Goal: Task Accomplishment & Management: Manage account settings

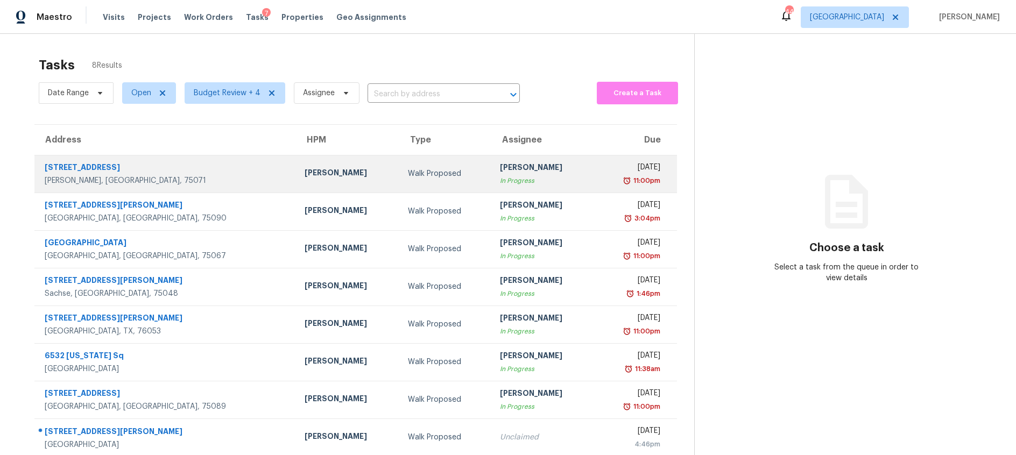
click at [512, 178] on td "[PERSON_NAME] In Progress" at bounding box center [543, 174] width 104 height 38
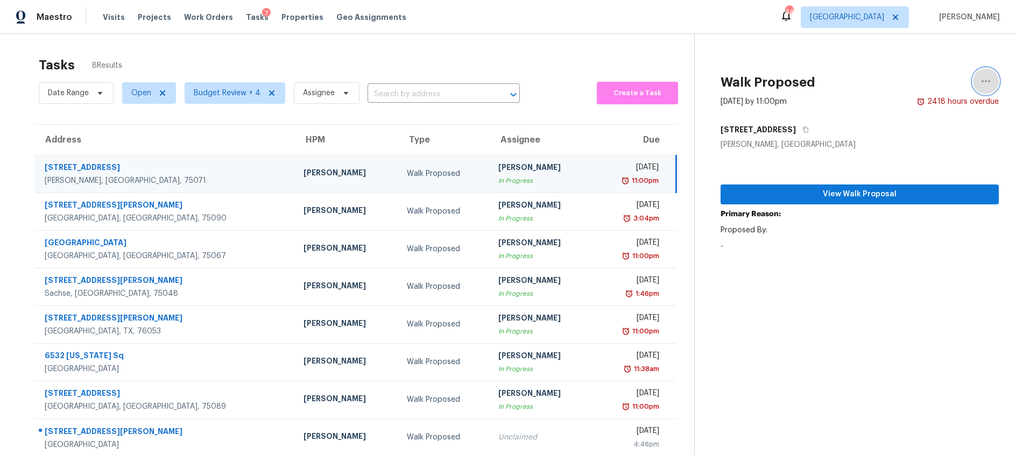
click at [987, 79] on icon "button" at bounding box center [985, 81] width 13 height 13
click at [407, 178] on div "Walk Proposed" at bounding box center [444, 173] width 74 height 11
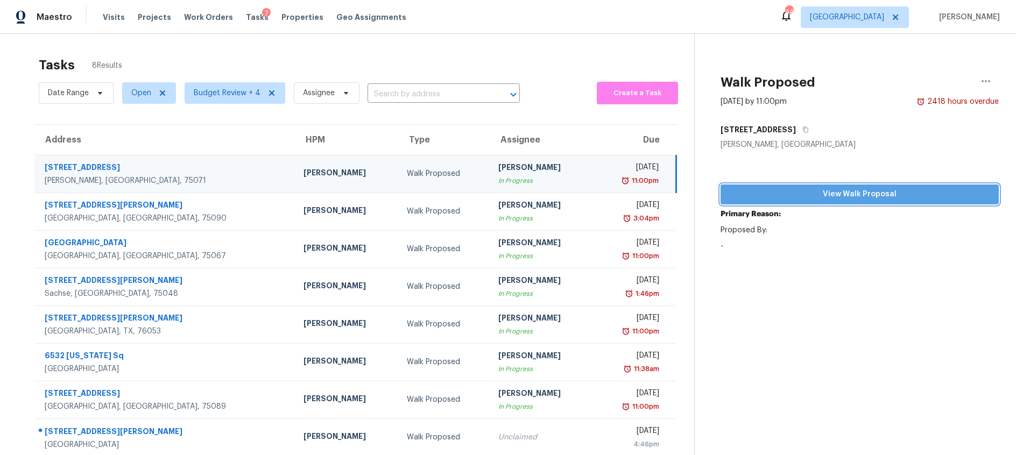
click at [838, 194] on span "View Walk Proposal" at bounding box center [859, 194] width 261 height 13
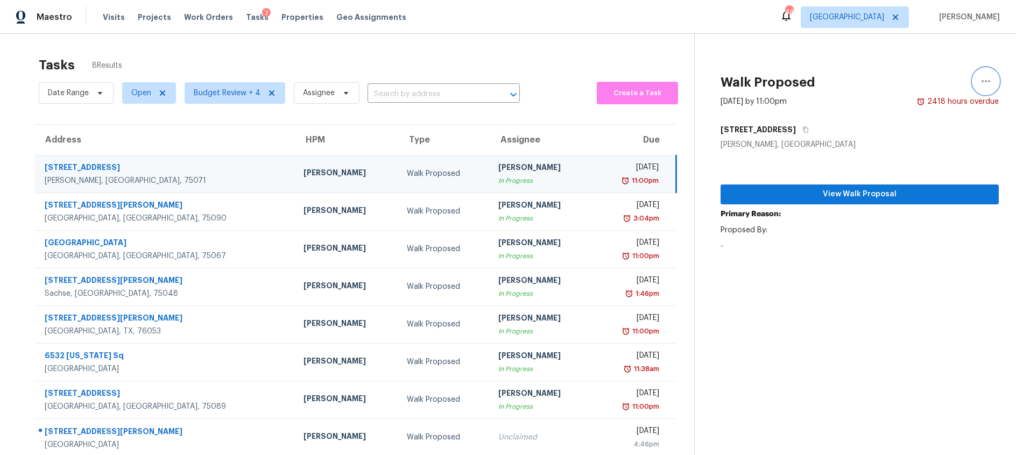
click at [990, 80] on icon "button" at bounding box center [985, 81] width 13 height 13
click at [927, 63] on div "Cancel this task" at bounding box center [924, 67] width 84 height 11
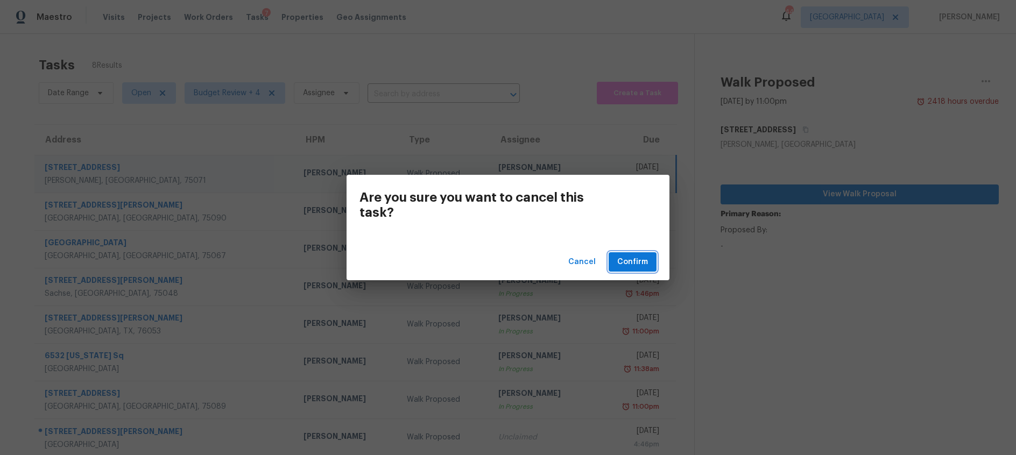
click at [631, 260] on span "Confirm" at bounding box center [632, 262] width 31 height 13
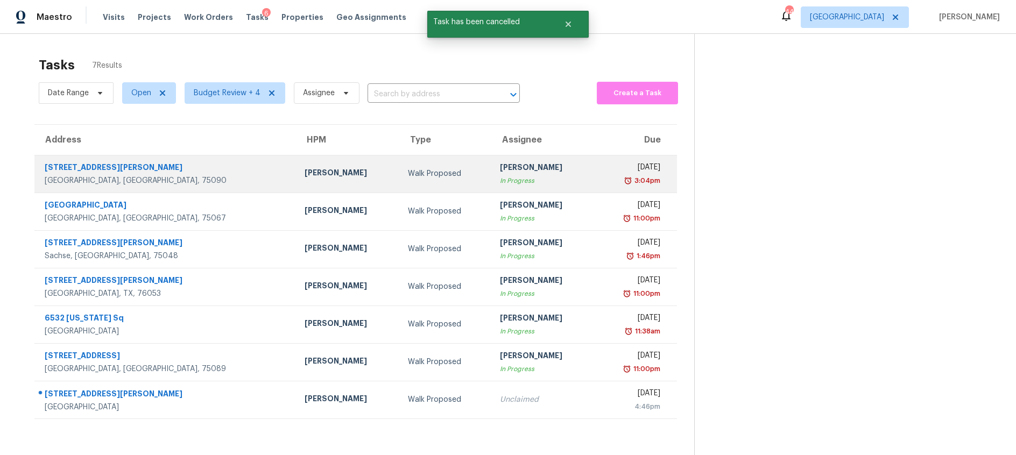
click at [408, 174] on div "Walk Proposed" at bounding box center [445, 173] width 75 height 11
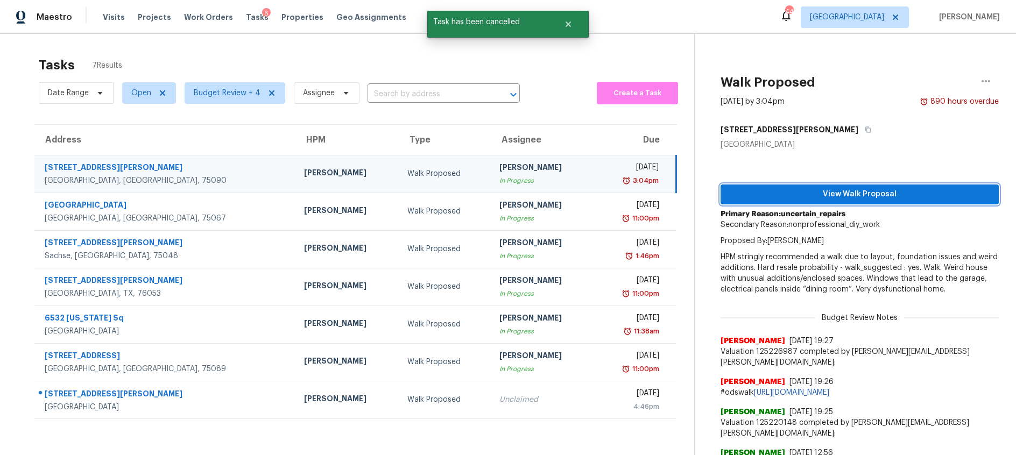
click at [792, 191] on span "View Walk Proposal" at bounding box center [859, 194] width 261 height 13
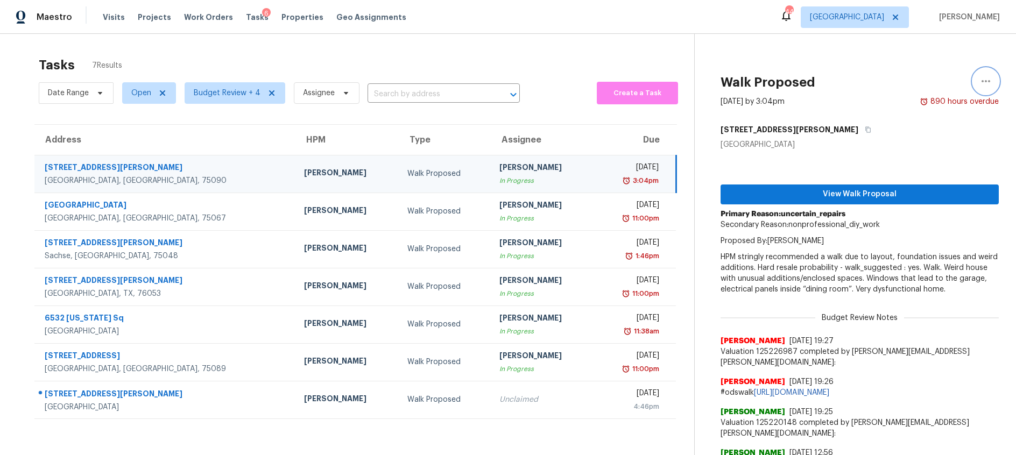
click at [992, 79] on icon "button" at bounding box center [985, 81] width 13 height 13
click at [919, 71] on div "Cancel this task" at bounding box center [924, 67] width 84 height 11
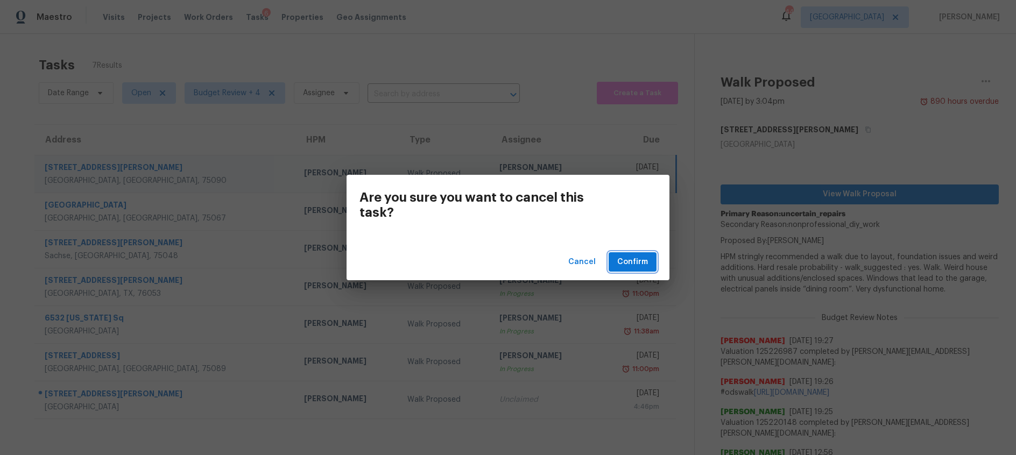
click at [623, 263] on span "Confirm" at bounding box center [632, 262] width 31 height 13
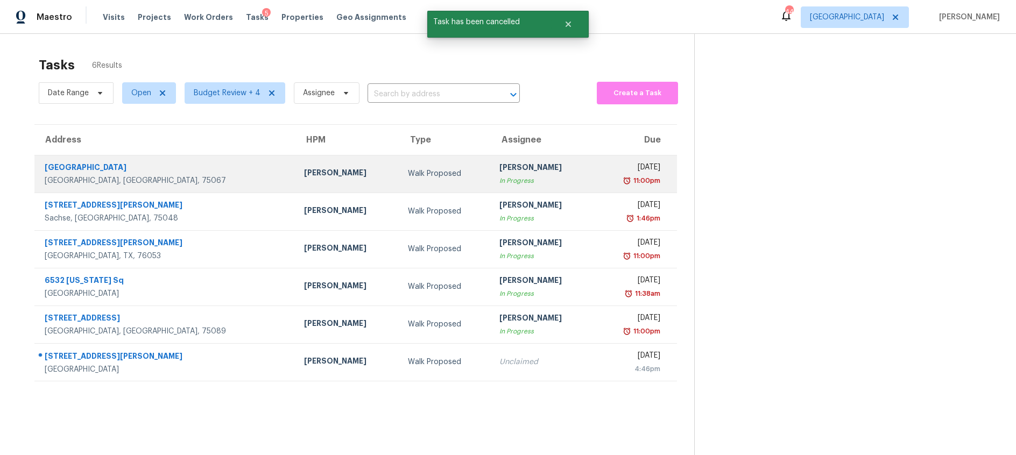
click at [413, 180] on td "Walk Proposed" at bounding box center [445, 174] width 92 height 38
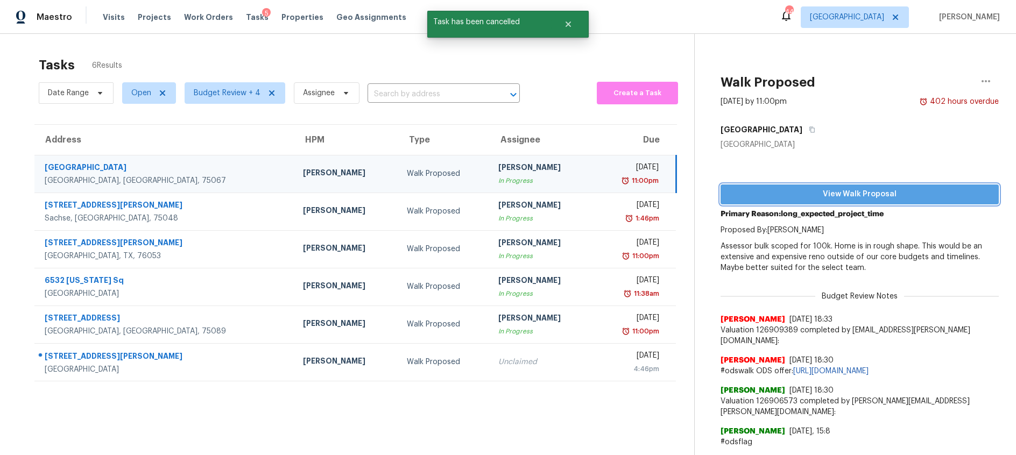
click at [829, 190] on span "View Walk Proposal" at bounding box center [859, 194] width 261 height 13
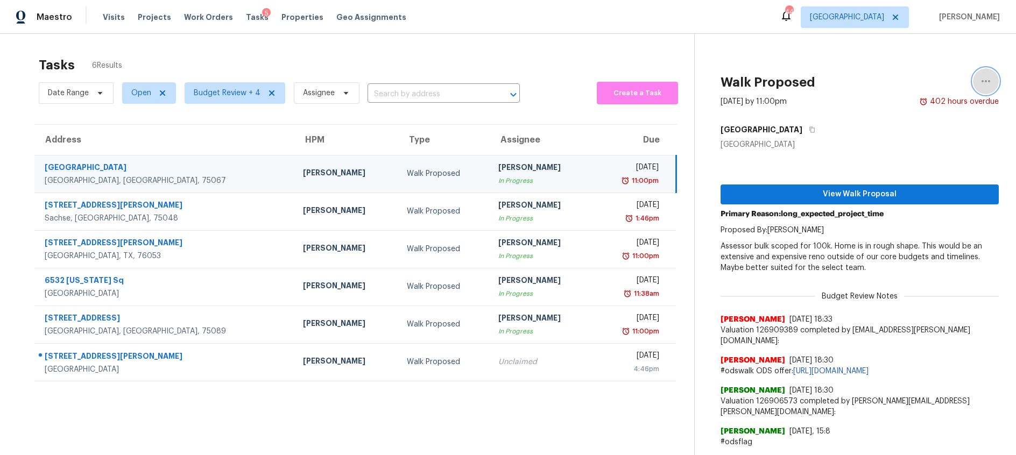
click at [992, 80] on icon "button" at bounding box center [985, 81] width 13 height 13
click at [919, 64] on div "Cancel this task" at bounding box center [924, 67] width 84 height 11
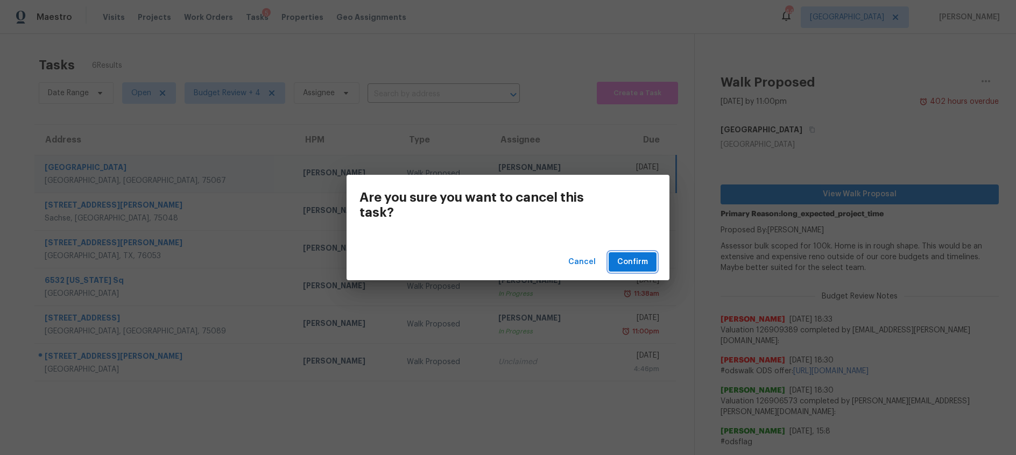
click at [624, 263] on span "Confirm" at bounding box center [632, 262] width 31 height 13
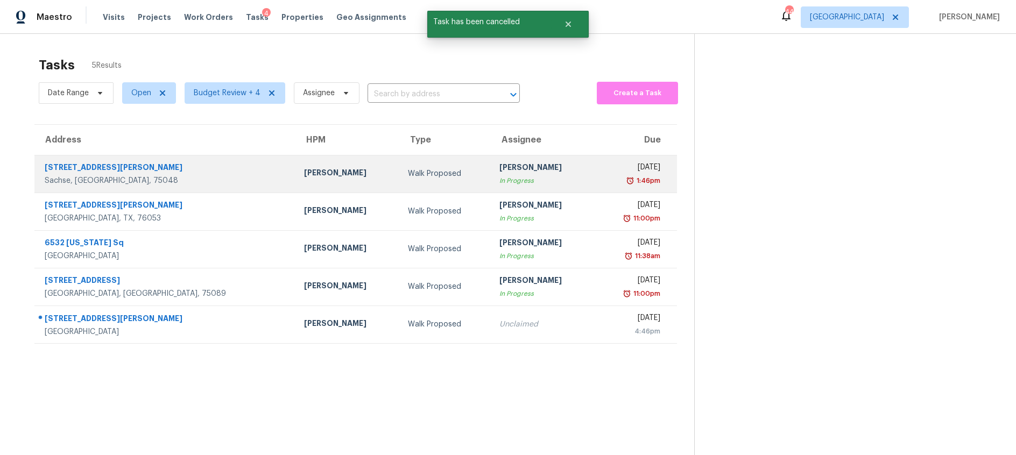
click at [408, 176] on div "Walk Proposed" at bounding box center [445, 173] width 75 height 11
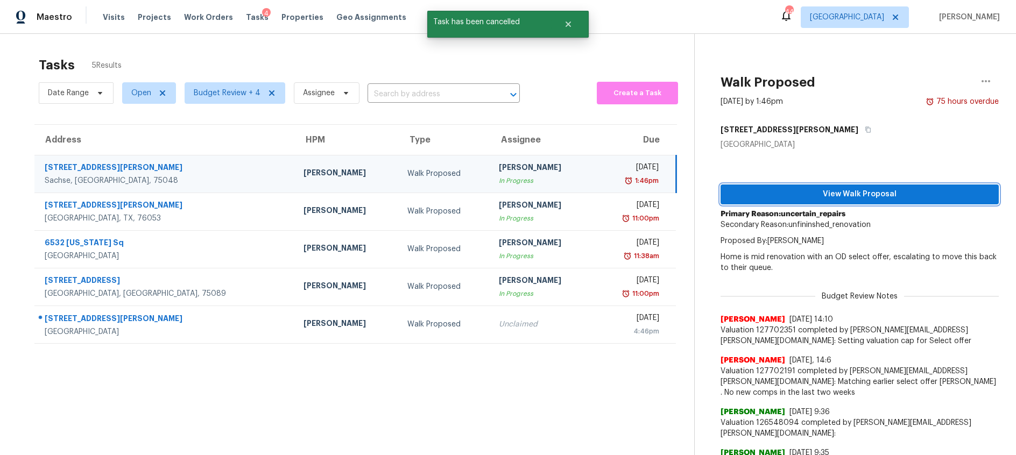
click at [780, 194] on span "View Walk Proposal" at bounding box center [859, 194] width 261 height 13
click at [984, 77] on icon "button" at bounding box center [985, 81] width 13 height 13
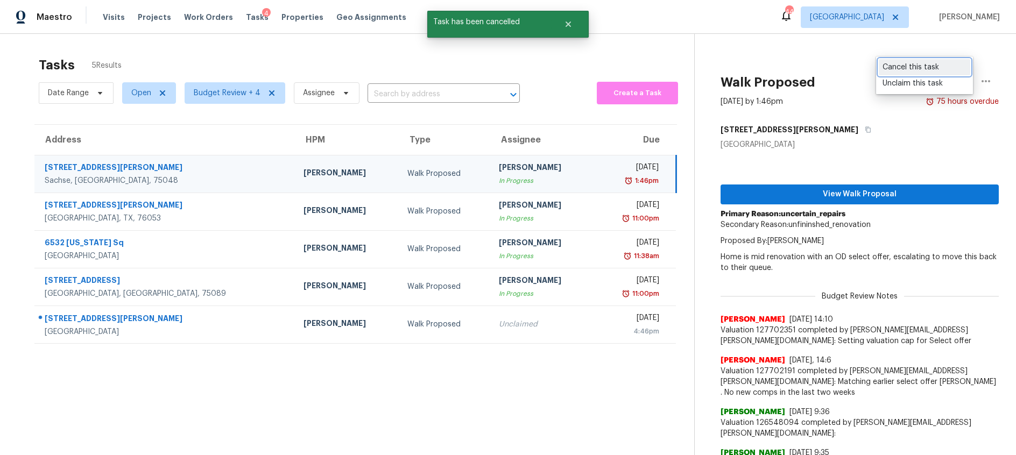
click at [929, 67] on div "Cancel this task" at bounding box center [924, 67] width 84 height 11
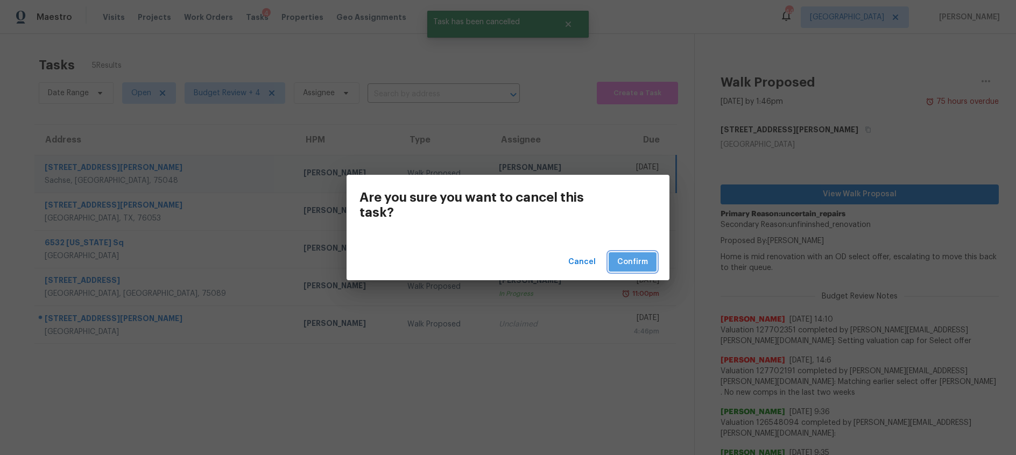
click at [635, 259] on span "Confirm" at bounding box center [632, 262] width 31 height 13
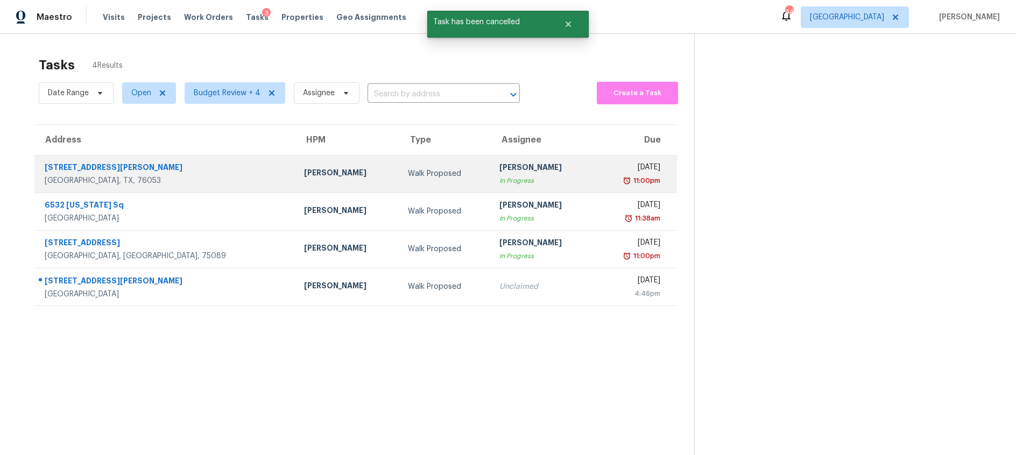
click at [418, 178] on div "Walk Proposed" at bounding box center [445, 173] width 75 height 11
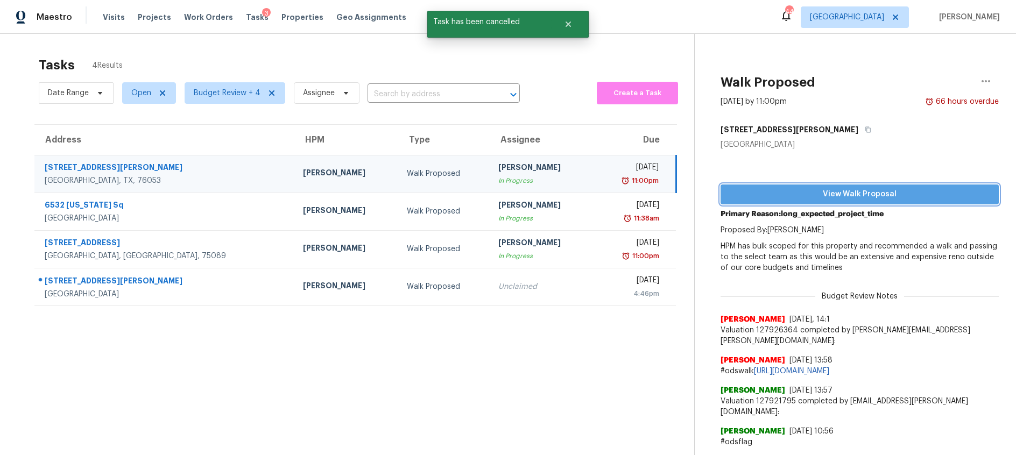
click at [752, 198] on span "View Walk Proposal" at bounding box center [859, 194] width 261 height 13
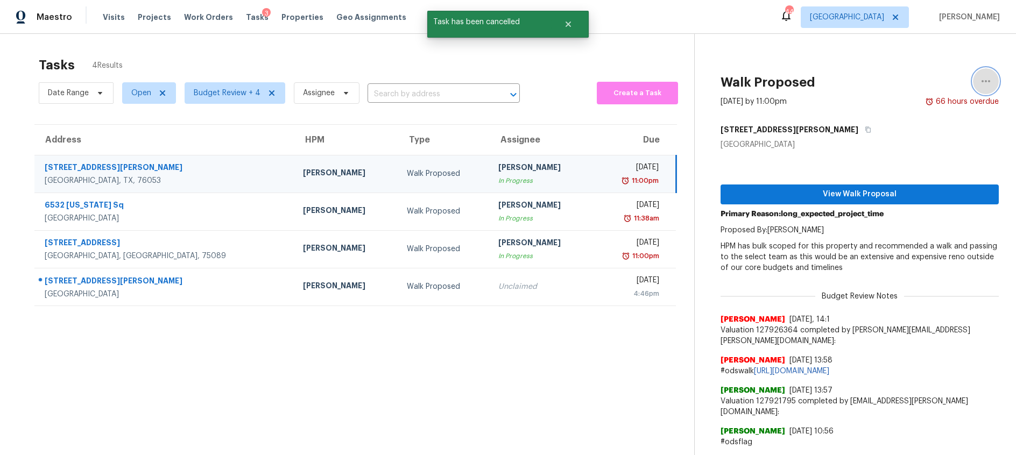
click at [990, 81] on icon "button" at bounding box center [985, 81] width 9 height 2
click at [918, 68] on div "Cancel this task" at bounding box center [924, 67] width 84 height 11
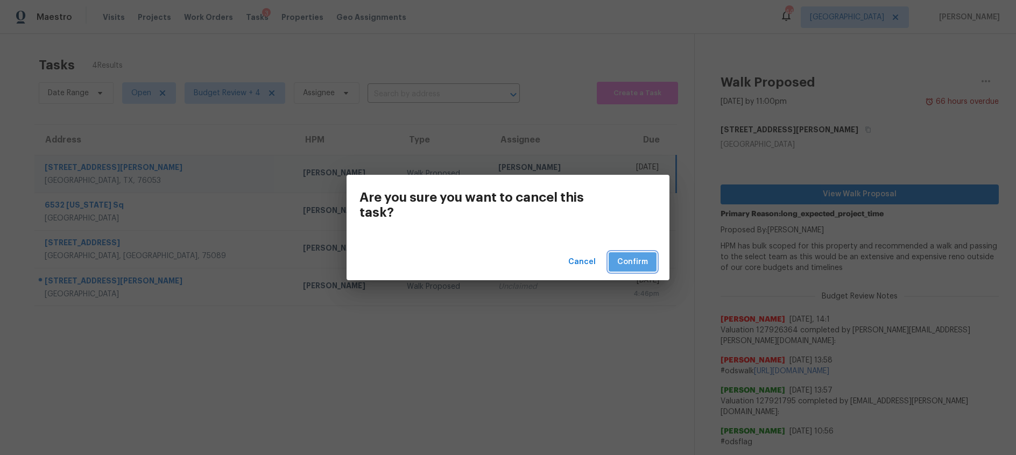
click at [637, 259] on span "Confirm" at bounding box center [632, 262] width 31 height 13
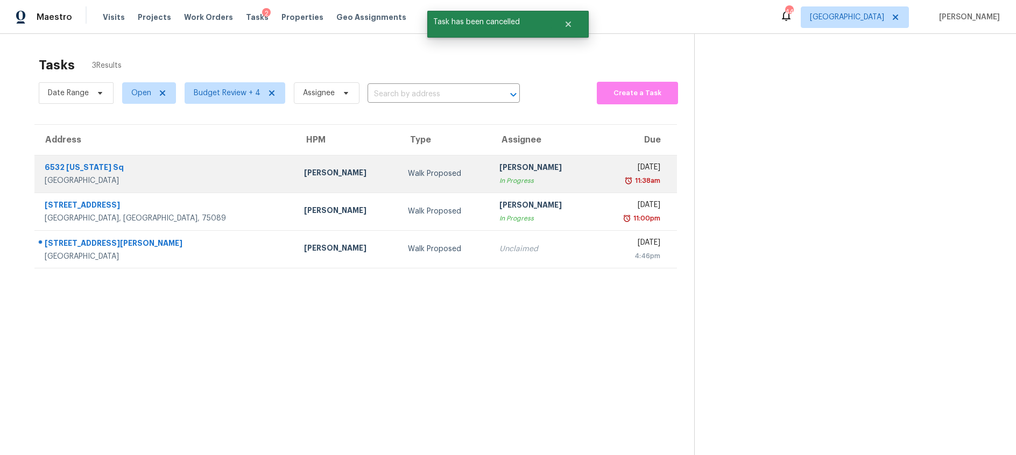
click at [408, 175] on div "Walk Proposed" at bounding box center [445, 173] width 75 height 11
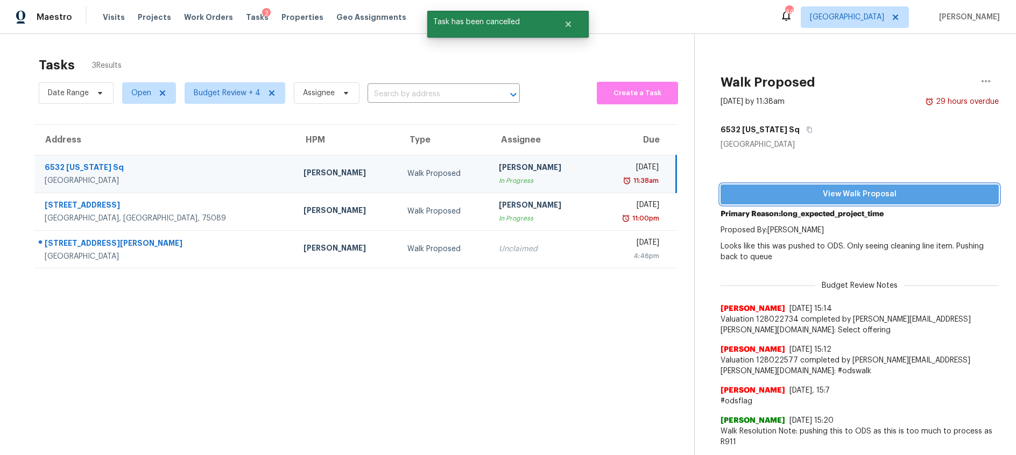
click at [779, 192] on span "View Walk Proposal" at bounding box center [859, 194] width 261 height 13
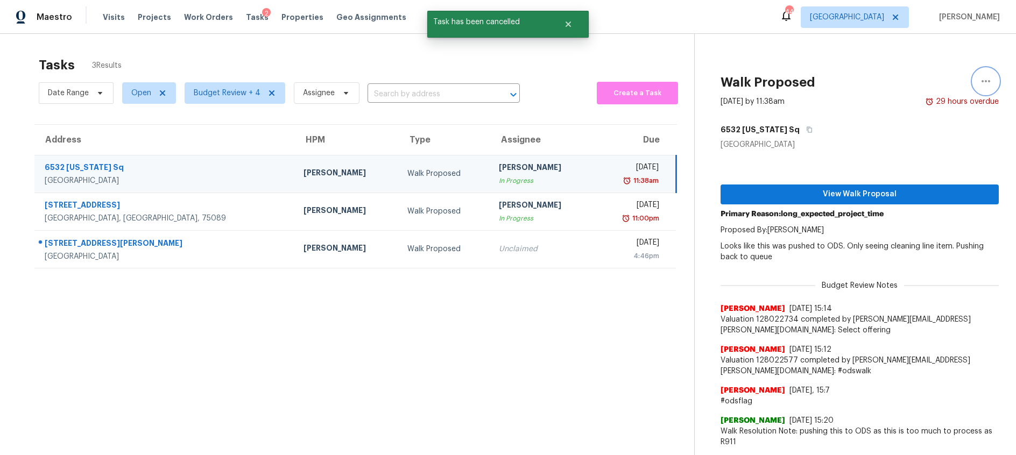
click at [991, 73] on button "button" at bounding box center [986, 81] width 26 height 26
click at [892, 65] on div "Cancel this task" at bounding box center [924, 67] width 84 height 11
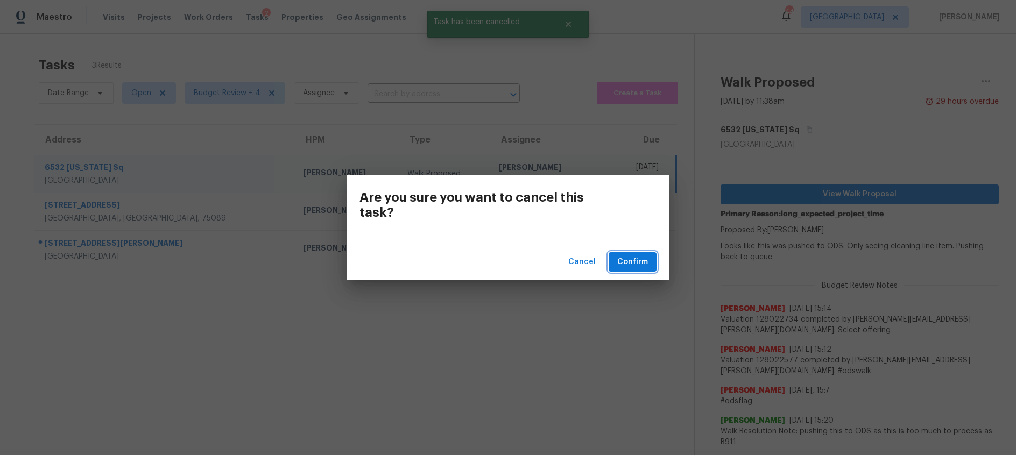
click at [637, 259] on span "Confirm" at bounding box center [632, 262] width 31 height 13
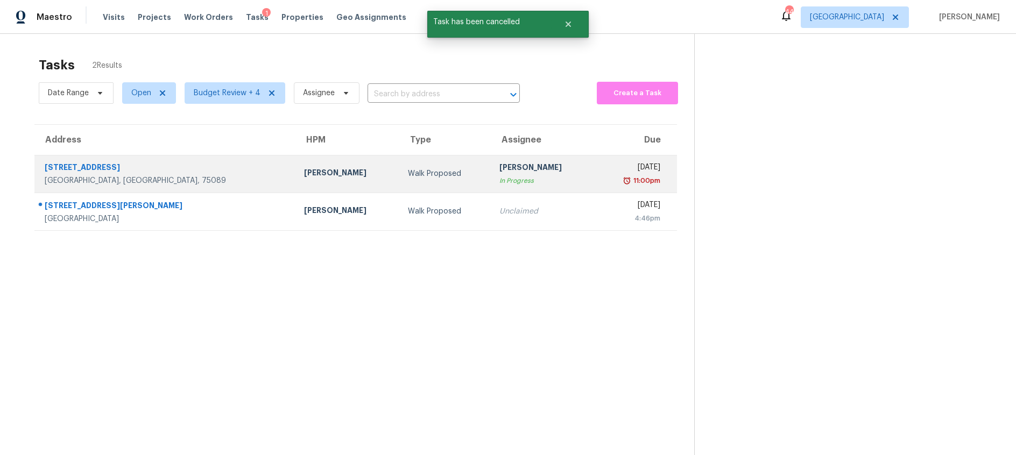
click at [415, 163] on td "Walk Proposed" at bounding box center [445, 174] width 92 height 38
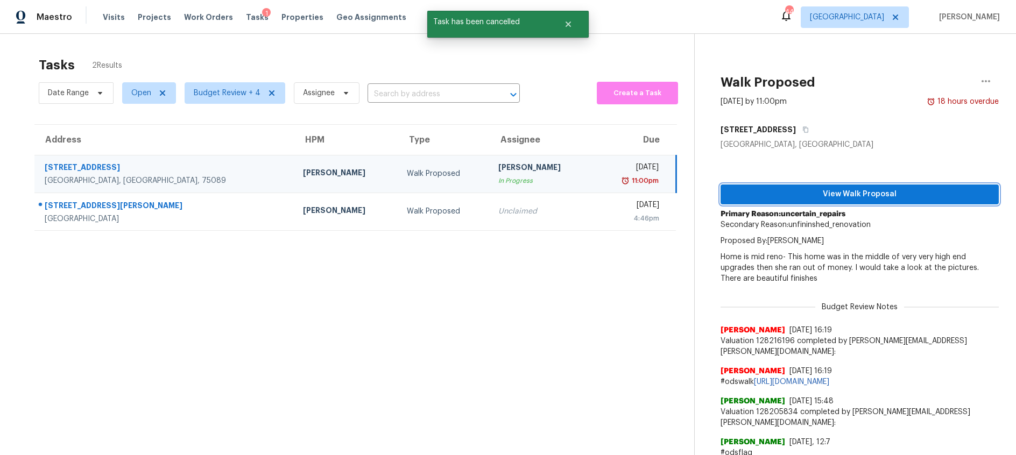
click at [801, 192] on span "View Walk Proposal" at bounding box center [859, 194] width 261 height 13
click at [978, 77] on button "button" at bounding box center [986, 81] width 26 height 26
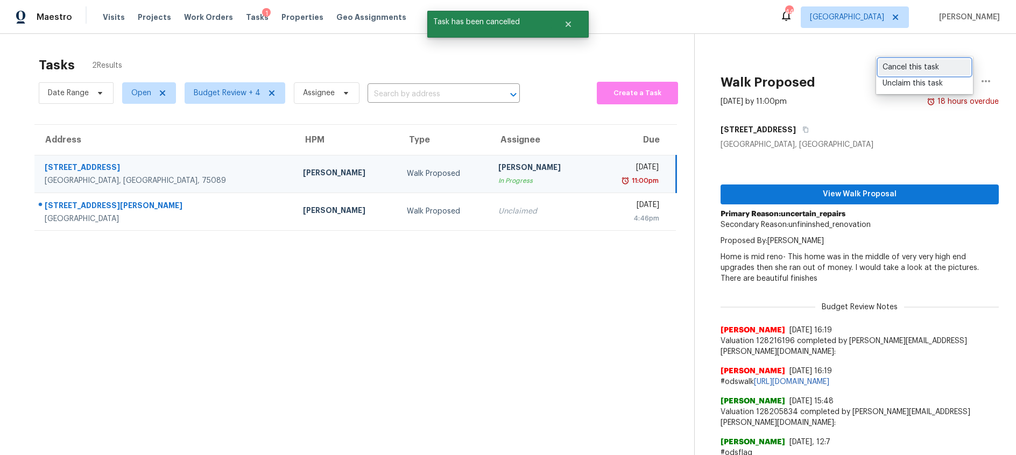
click at [936, 70] on div "Cancel this task" at bounding box center [924, 67] width 84 height 11
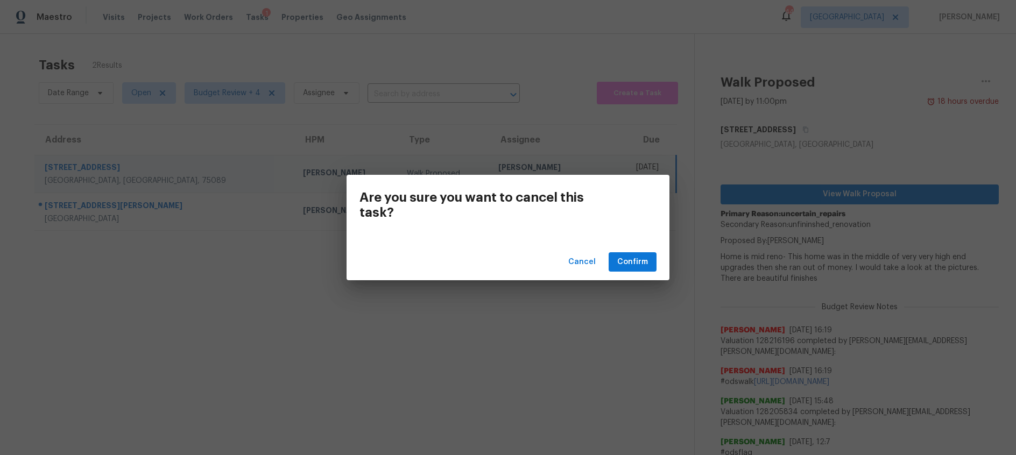
drag, startPoint x: 627, startPoint y: 274, endPoint x: 632, endPoint y: 267, distance: 8.2
click at [627, 274] on div "Cancel Confirm" at bounding box center [508, 262] width 323 height 37
click at [633, 265] on span "Confirm" at bounding box center [632, 262] width 31 height 13
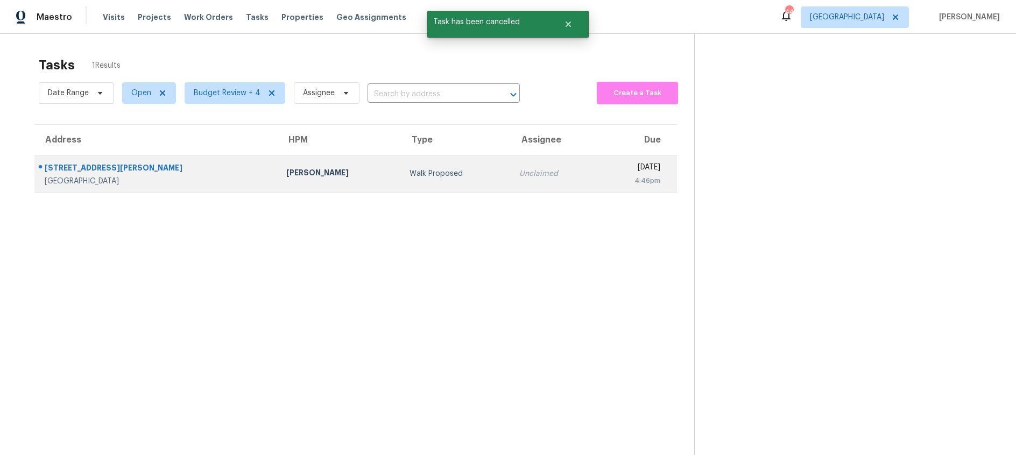
click at [401, 182] on td "Walk Proposed" at bounding box center [455, 174] width 109 height 38
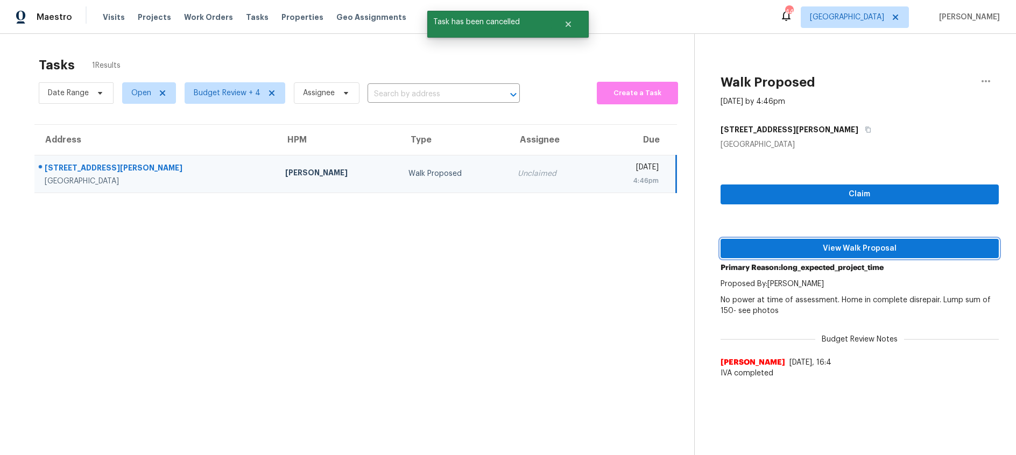
click at [822, 250] on span "View Walk Proposal" at bounding box center [859, 248] width 261 height 13
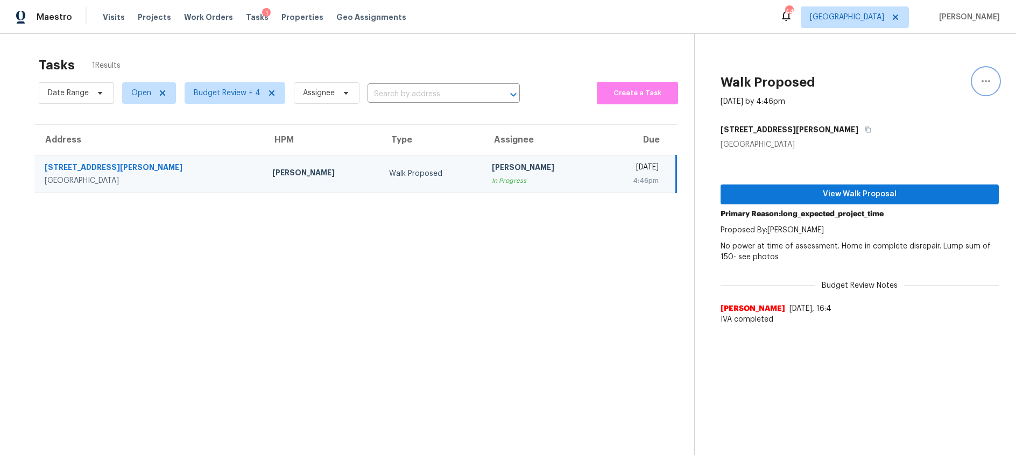
click at [991, 78] on icon "button" at bounding box center [985, 81] width 13 height 13
click at [905, 62] on div "Cancel this task" at bounding box center [924, 67] width 84 height 11
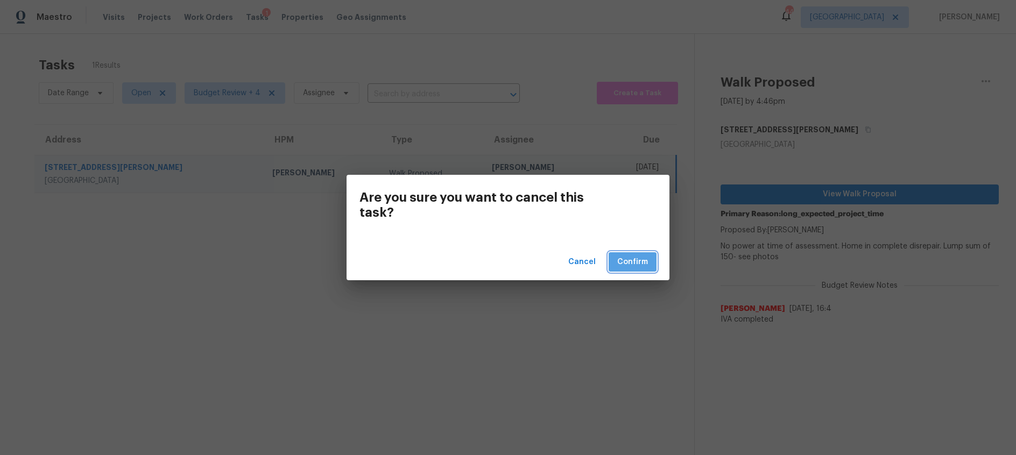
click at [630, 260] on span "Confirm" at bounding box center [632, 262] width 31 height 13
